Goal: Navigation & Orientation: Find specific page/section

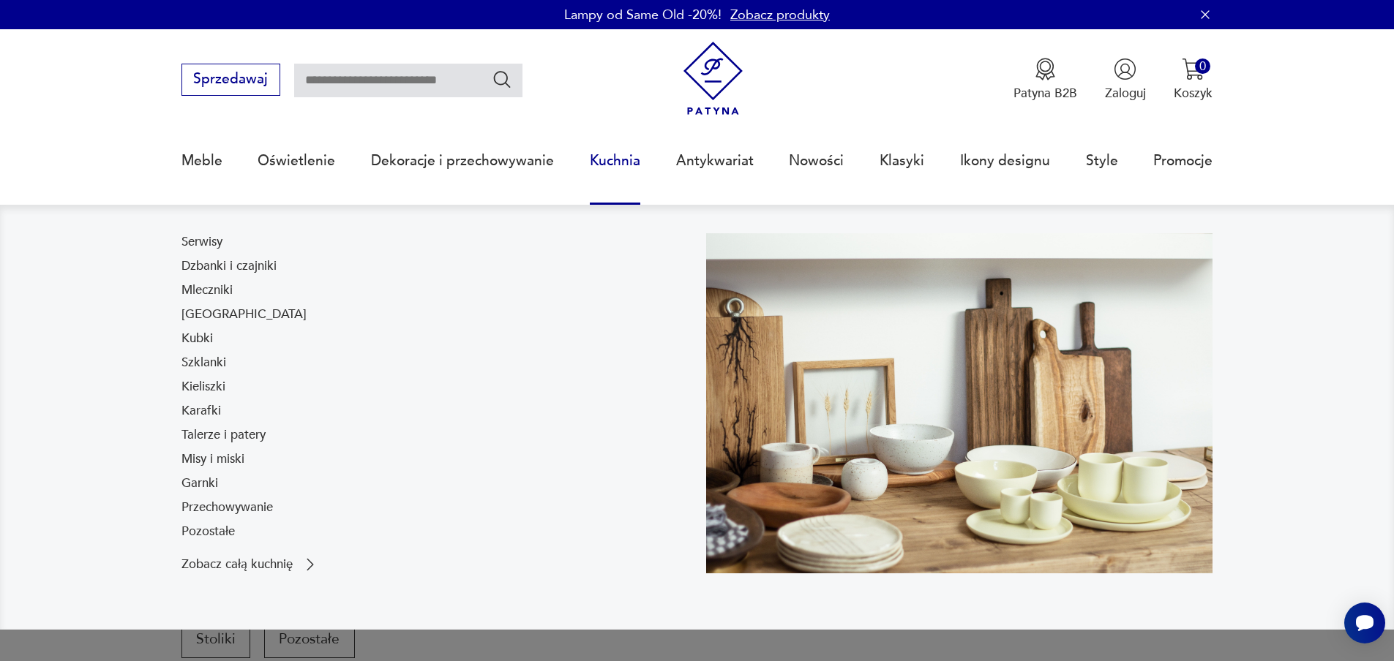
click at [600, 167] on link "Kuchnia" at bounding box center [615, 160] width 50 height 67
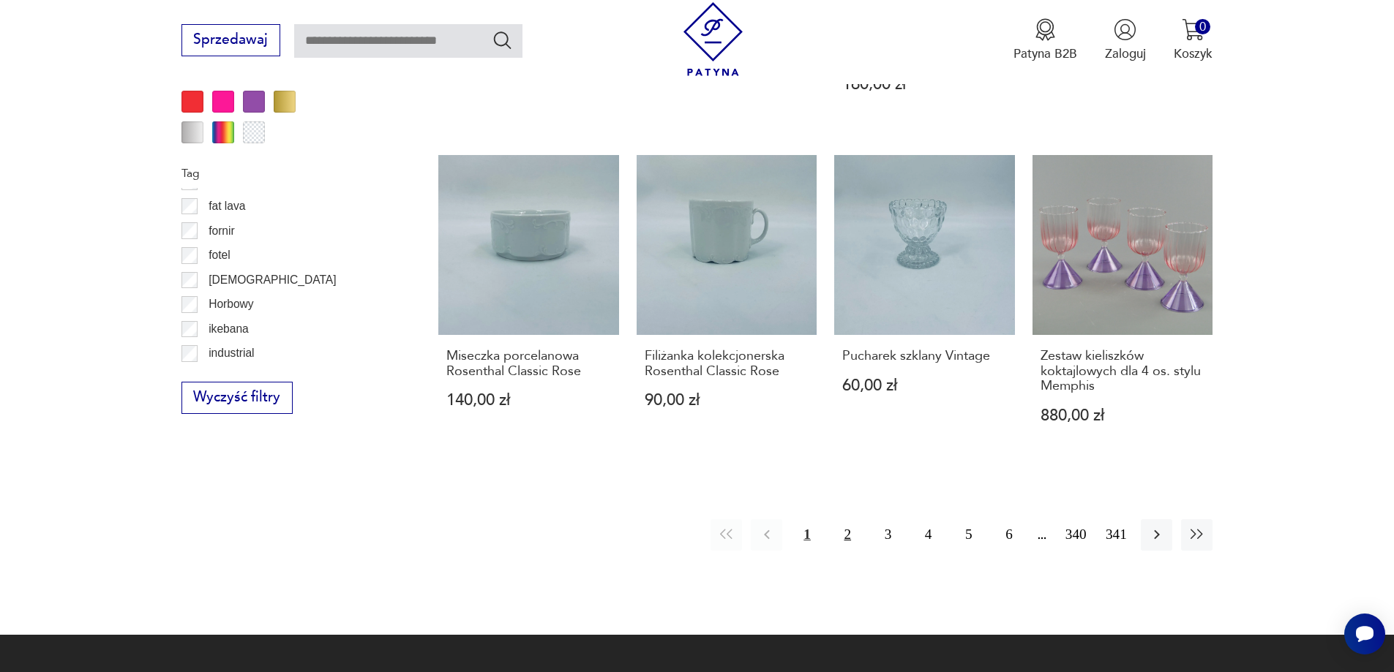
scroll to position [293, 0]
click at [848, 525] on button "2" at bounding box center [847, 534] width 31 height 31
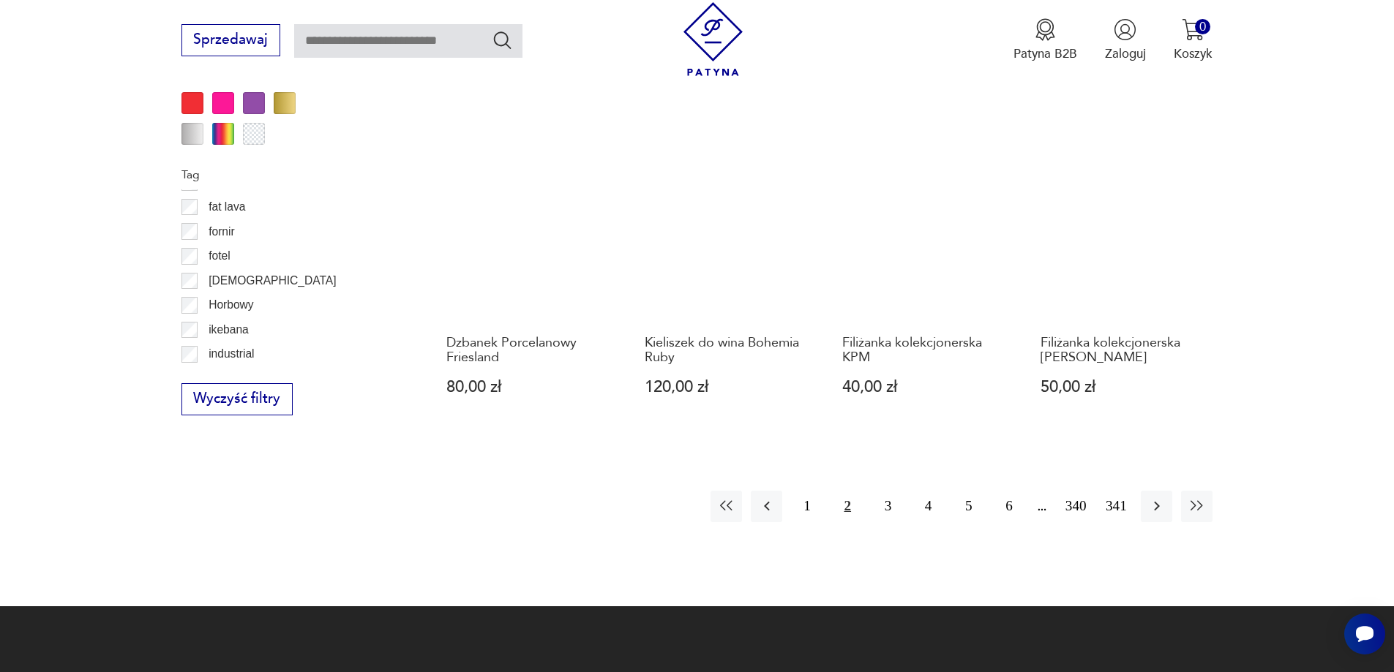
scroll to position [1584, 0]
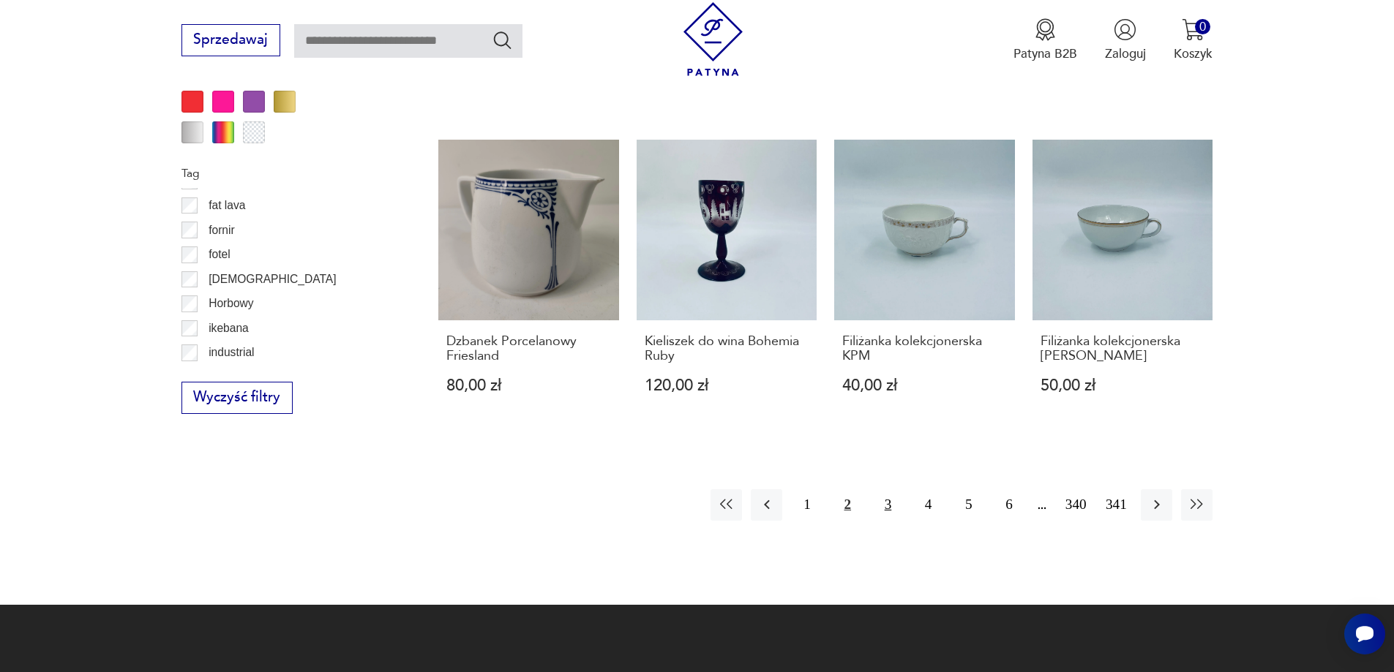
click at [884, 503] on button "3" at bounding box center [887, 504] width 31 height 31
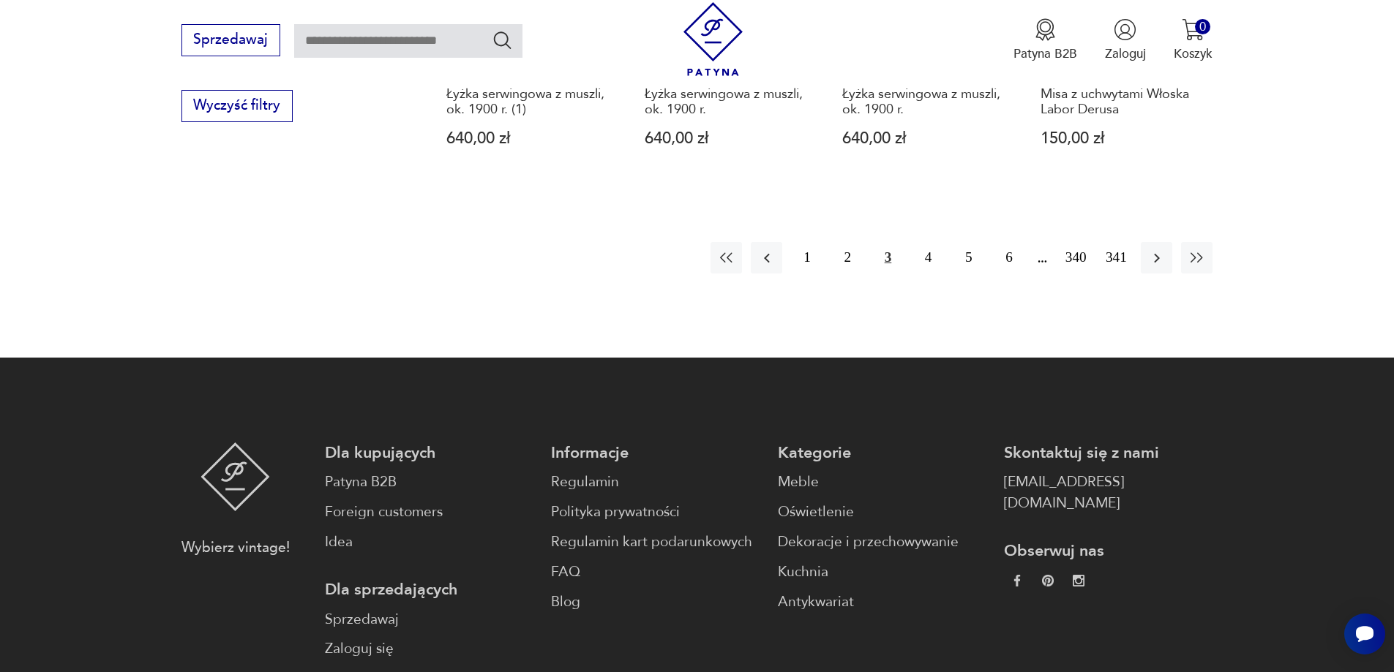
scroll to position [1877, 0]
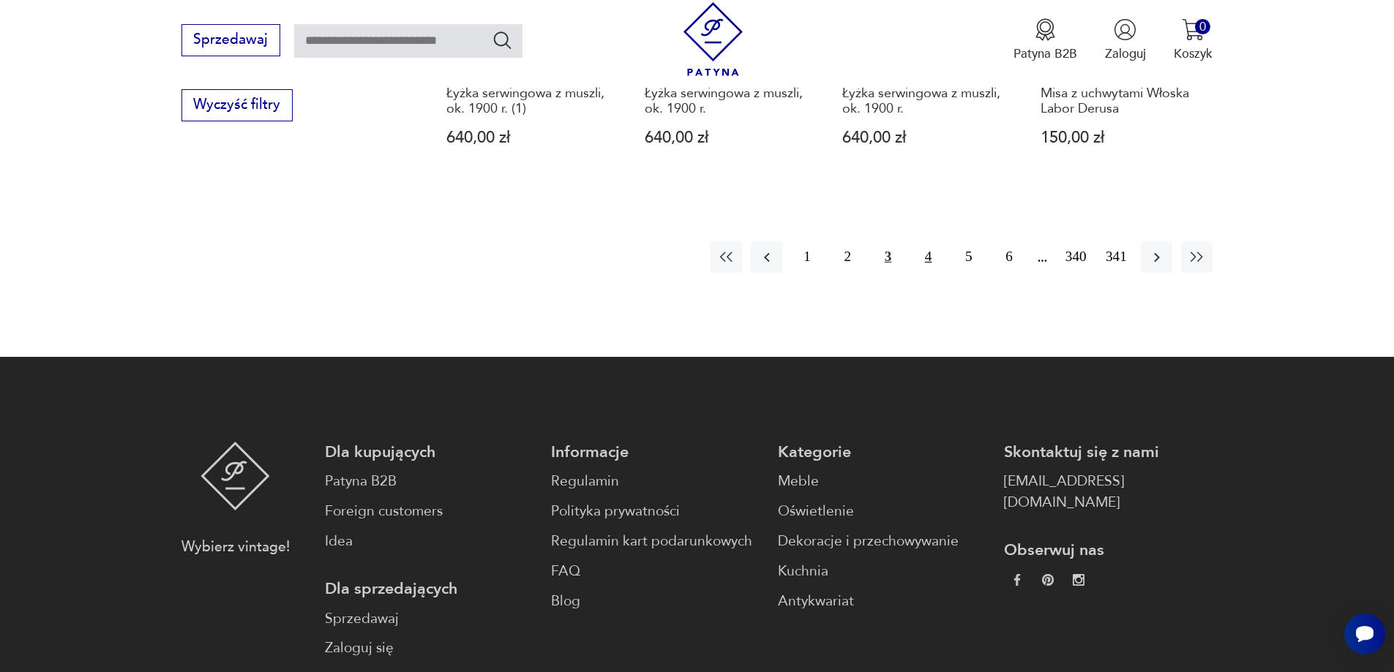
click at [928, 242] on button "4" at bounding box center [927, 256] width 31 height 31
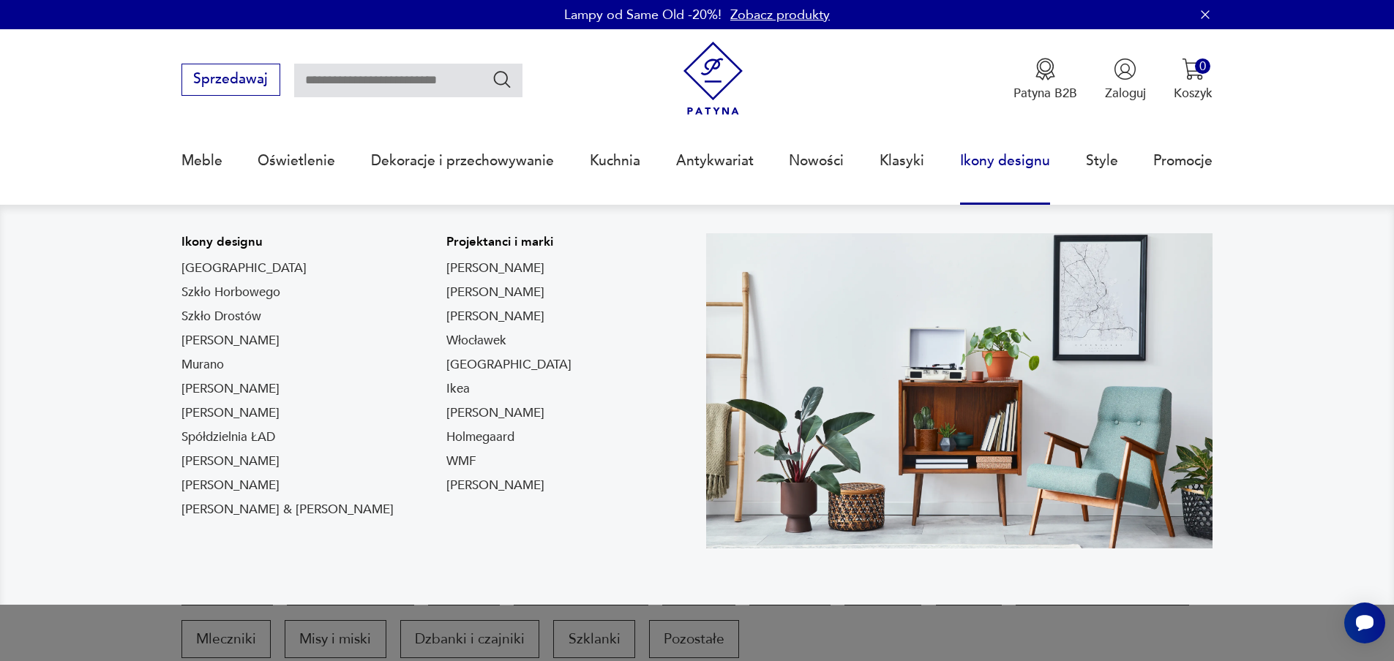
click at [983, 155] on link "Ikony designu" at bounding box center [1005, 160] width 90 height 67
click at [978, 162] on link "Ikony designu" at bounding box center [1005, 160] width 90 height 67
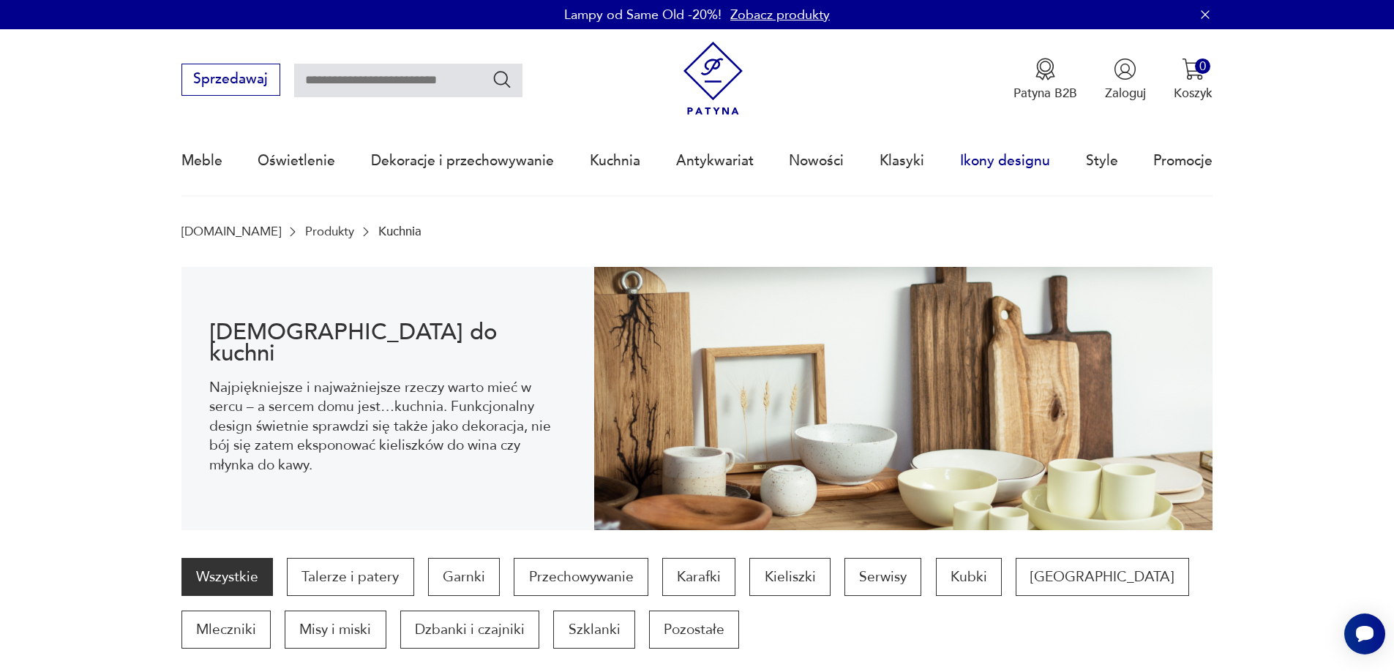
click at [987, 162] on link "Ikony designu" at bounding box center [1005, 160] width 90 height 67
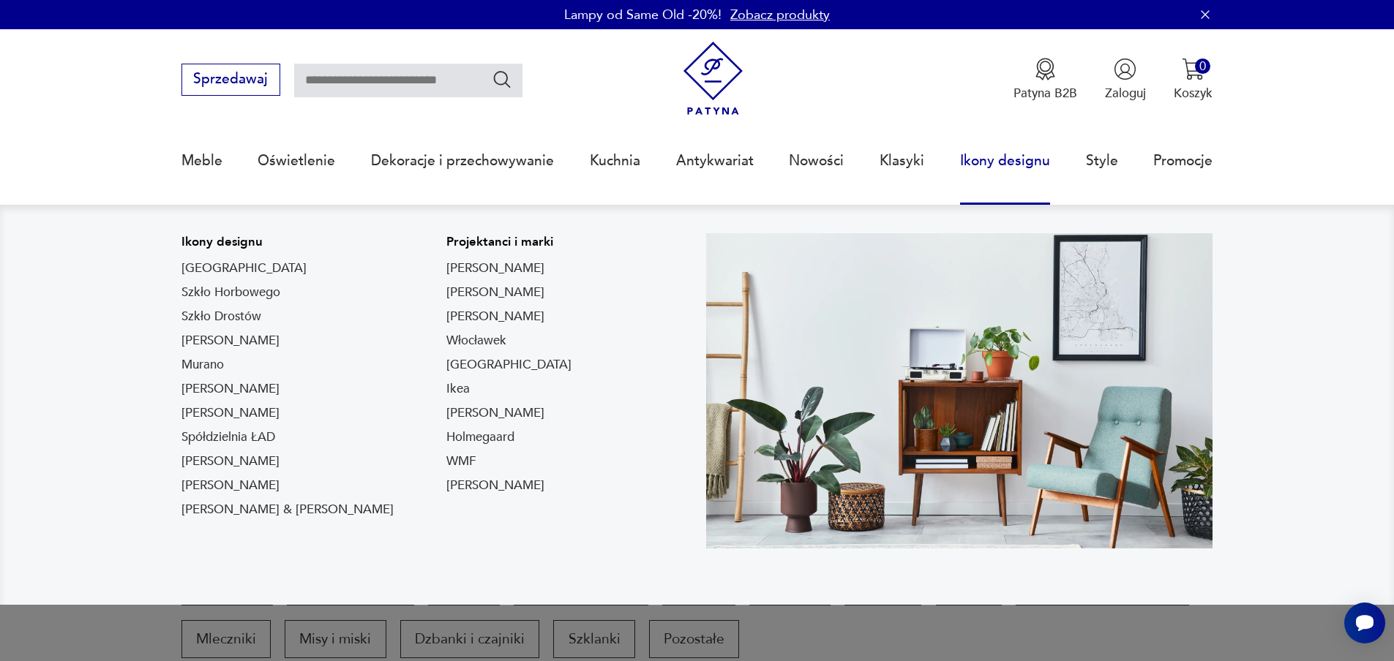
click at [978, 156] on link "Ikony designu" at bounding box center [1005, 160] width 90 height 67
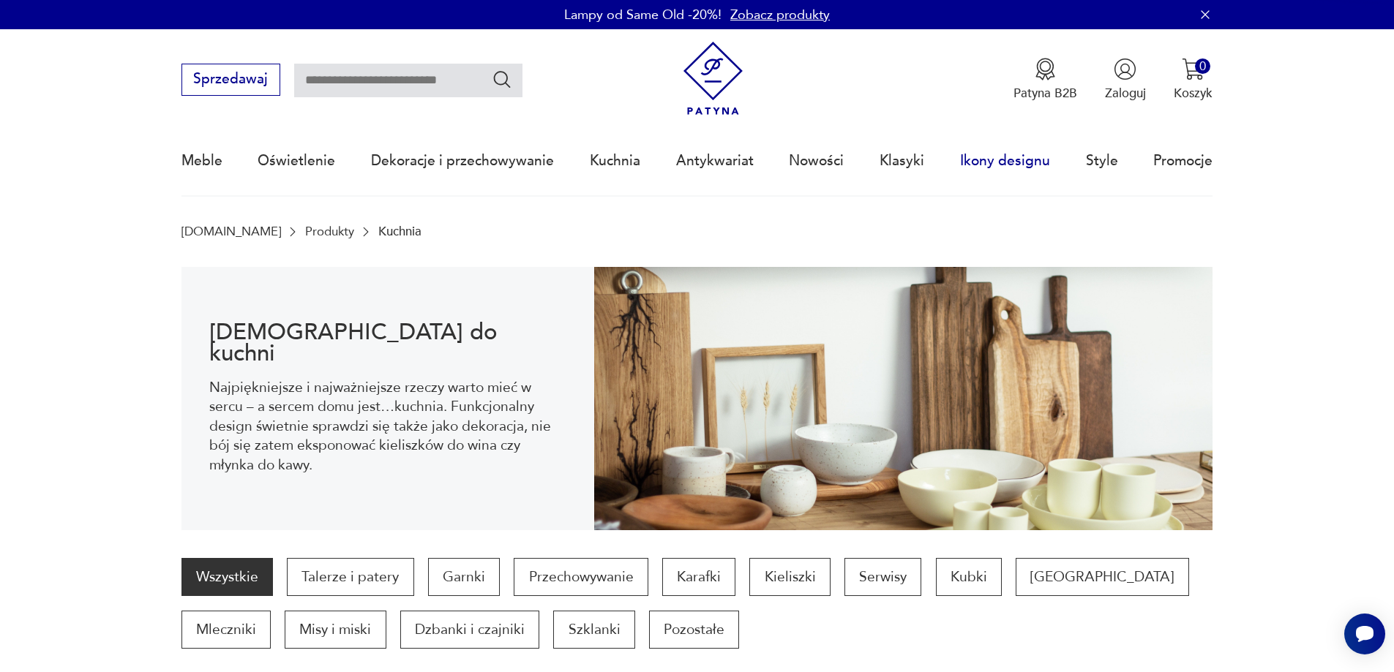
click at [983, 159] on link "Ikony designu" at bounding box center [1005, 160] width 90 height 67
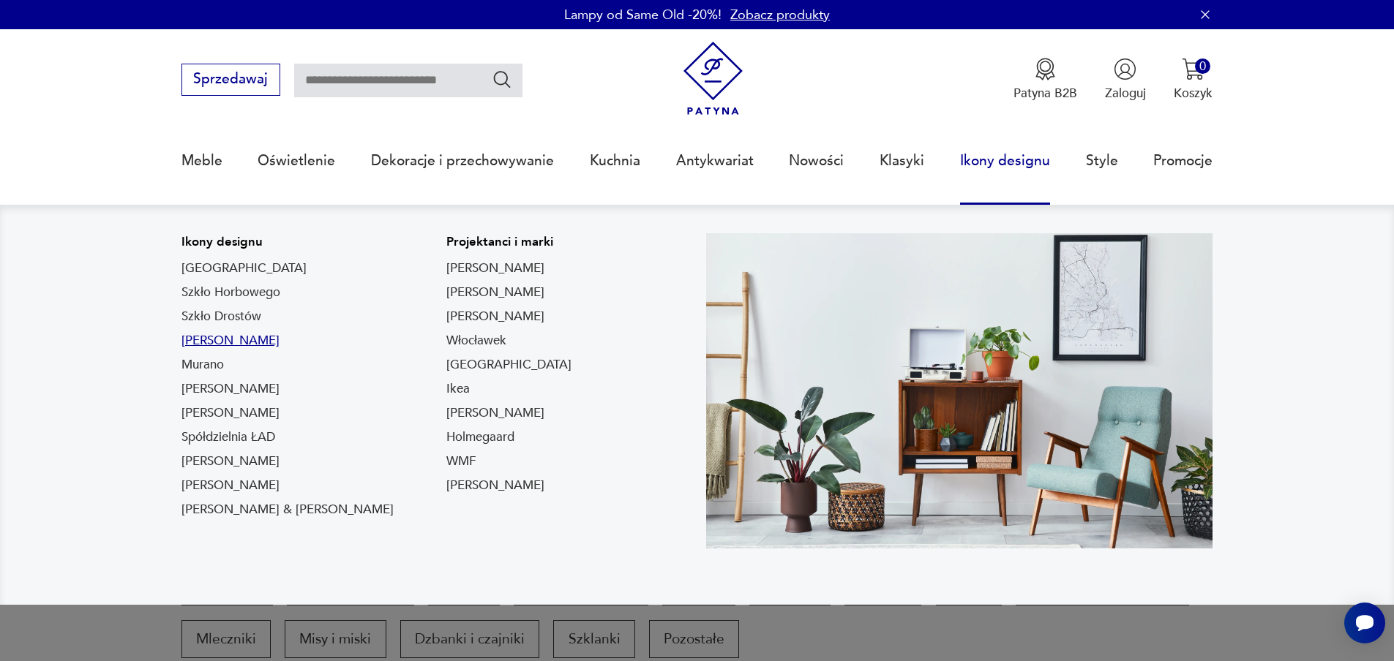
click at [195, 346] on link "[PERSON_NAME]" at bounding box center [230, 341] width 98 height 18
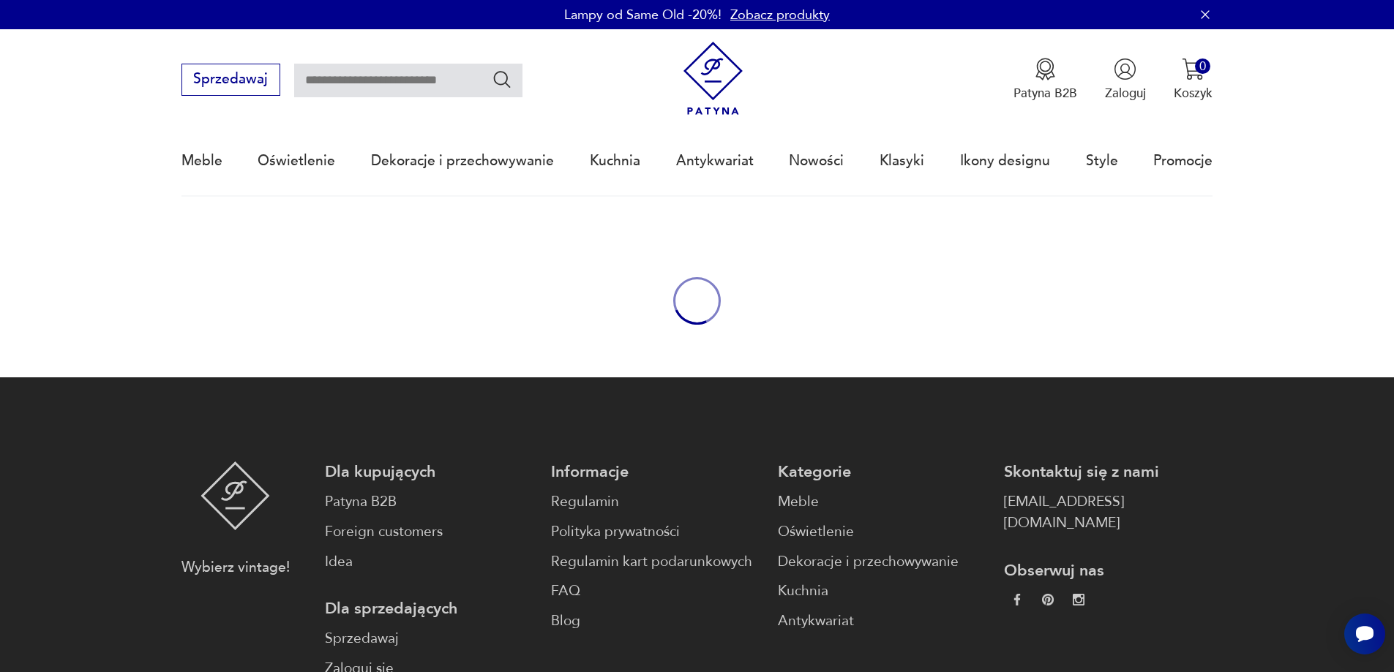
type input "*******"
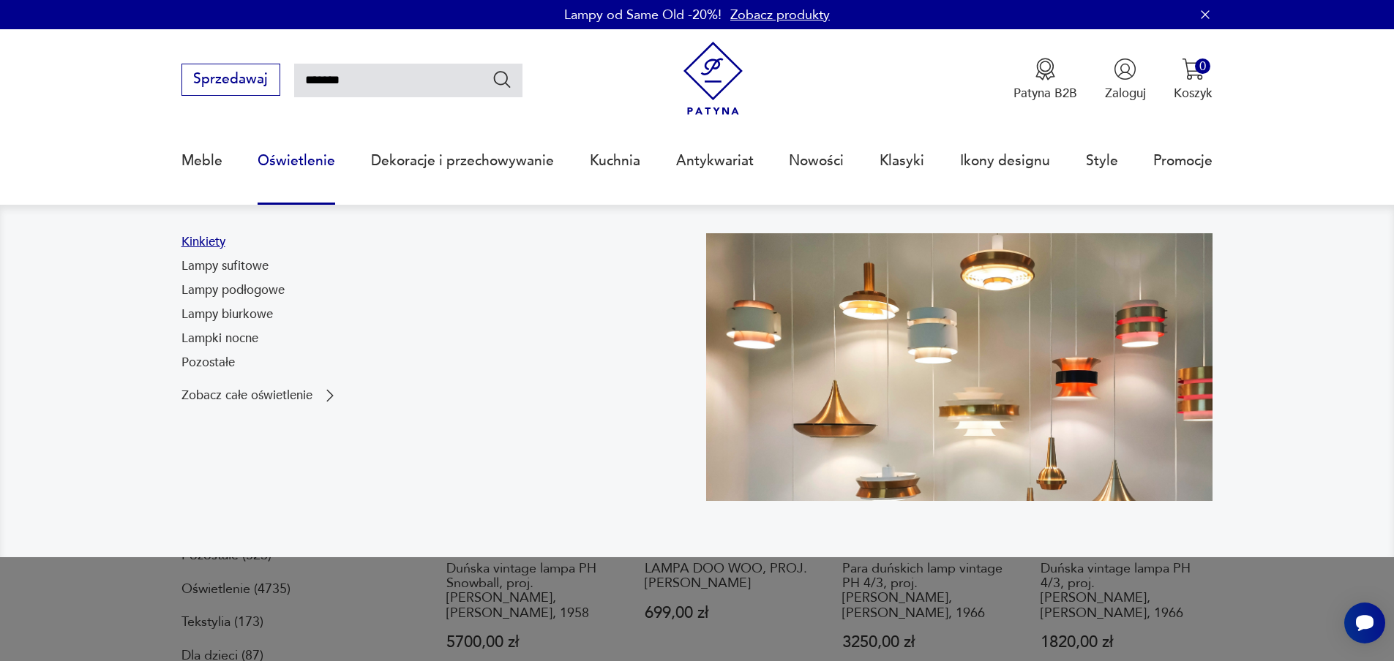
click at [214, 239] on link "Kinkiety" at bounding box center [203, 242] width 44 height 18
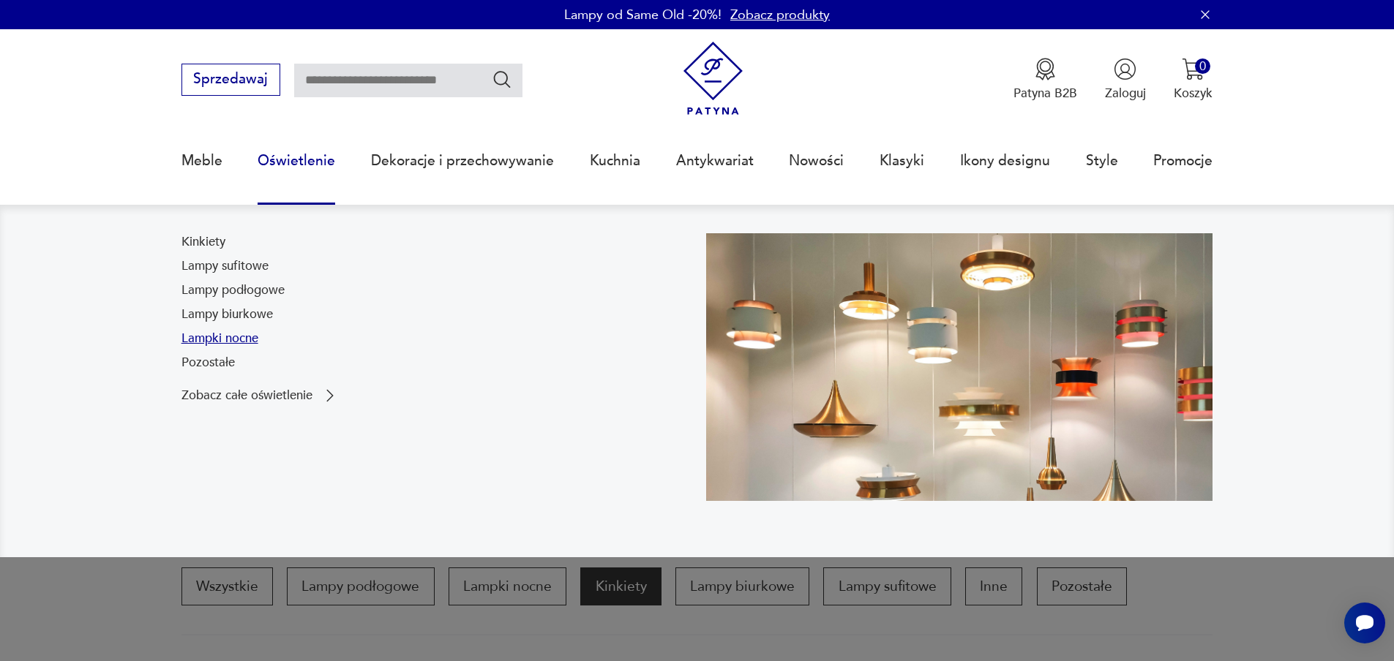
click at [217, 343] on link "Lampki nocne" at bounding box center [219, 339] width 77 height 18
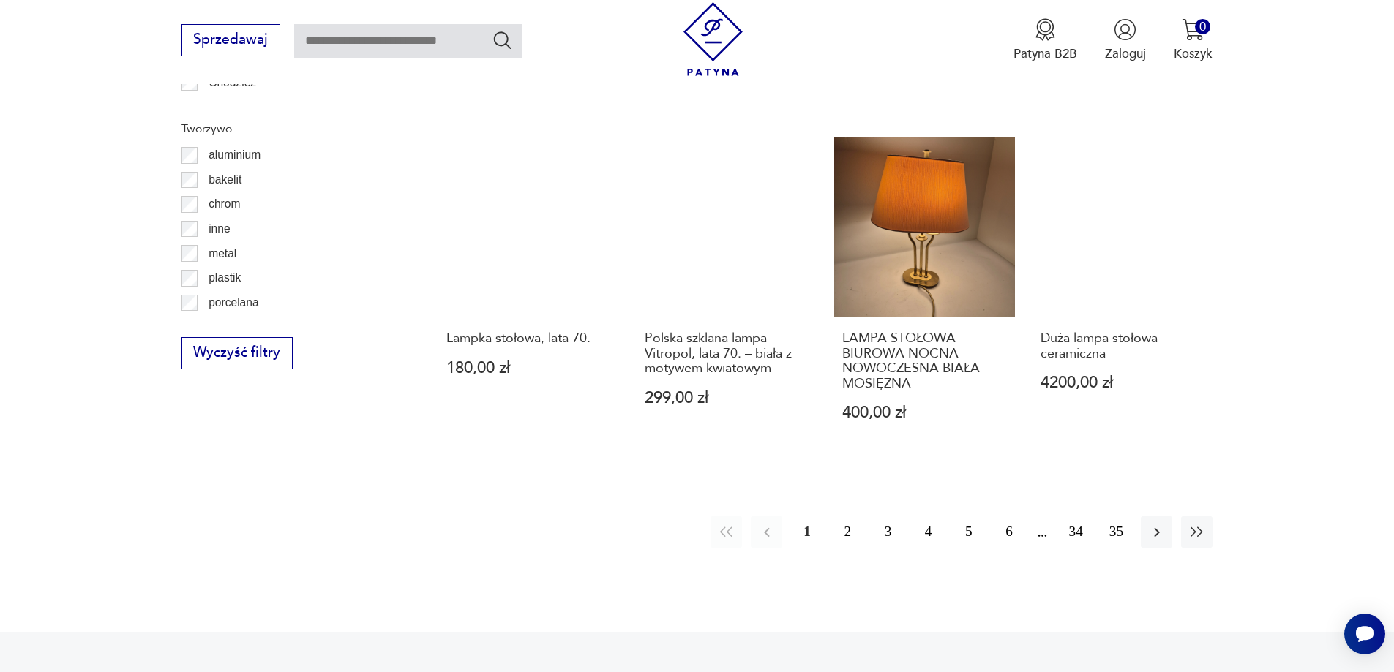
scroll to position [1558, 0]
